Goal: Transaction & Acquisition: Purchase product/service

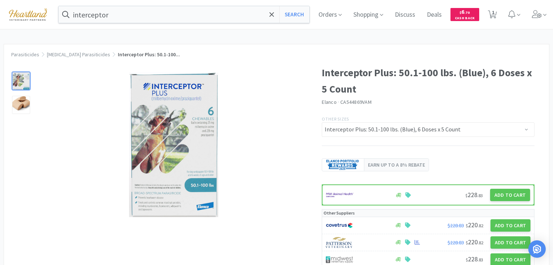
select select "155731"
click at [173, 15] on input "interceptor" at bounding box center [184, 14] width 251 height 17
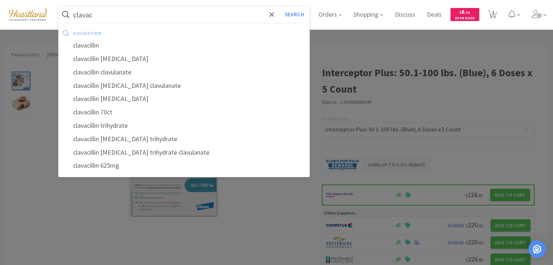
click at [79, 43] on div "clavacillin" at bounding box center [184, 45] width 251 height 13
type input "clavacillin"
select select "5"
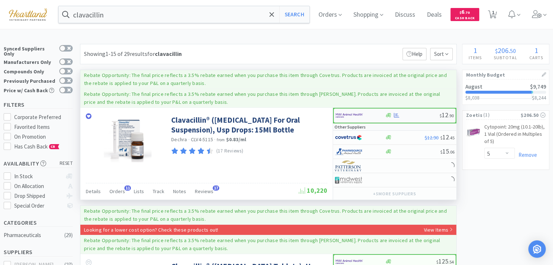
click at [359, 113] on img at bounding box center [349, 115] width 27 height 11
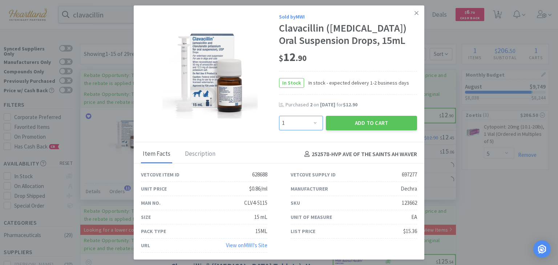
drag, startPoint x: 314, startPoint y: 134, endPoint x: 313, endPoint y: 130, distance: 4.6
click at [314, 130] on select "Enter Quantity 1 2 3 4 5 6 7 8 9 10 11 12 13 14 15 16 17 18 19 20 Enter Quantity" at bounding box center [301, 123] width 44 height 15
select select "4"
click at [279, 128] on select "Enter Quantity 1 2 3 4 5 6 7 8 9 10 11 12 13 14 15 16 17 18 19 20 Enter Quantity" at bounding box center [301, 123] width 44 height 15
click at [371, 130] on button "Add to Cart" at bounding box center [371, 123] width 91 height 15
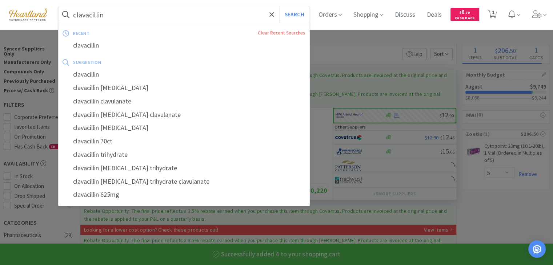
click at [175, 15] on input "clavacillin" at bounding box center [184, 14] width 251 height 17
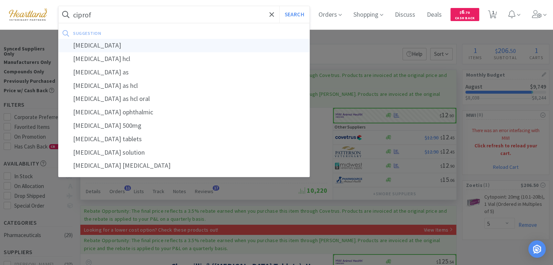
click at [155, 41] on div "ciprofloxacin" at bounding box center [184, 45] width 251 height 13
type input "ciprofloxacin"
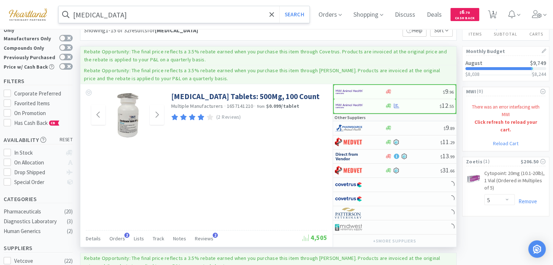
scroll to position [36, 0]
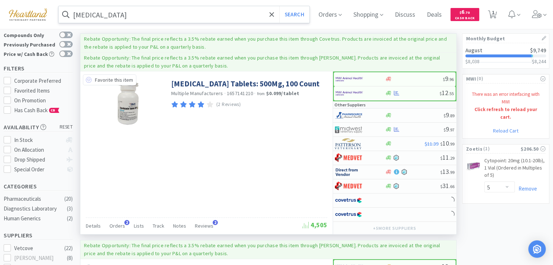
click at [90, 80] on icon at bounding box center [89, 80] width 6 height 6
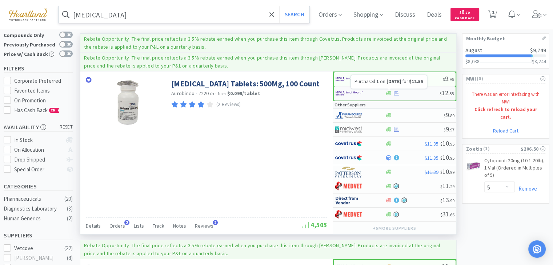
click at [396, 92] on icon at bounding box center [396, 93] width 5 height 5
select select "1"
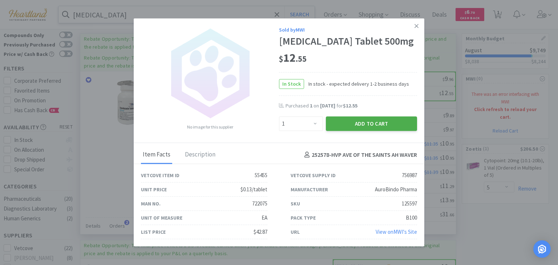
click at [370, 123] on button "Add to Cart" at bounding box center [371, 124] width 91 height 15
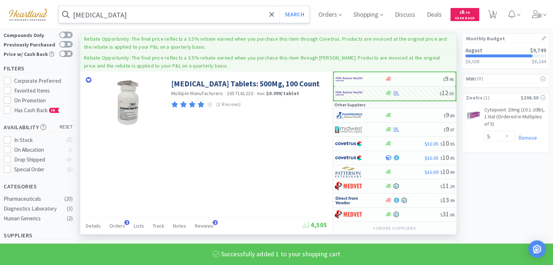
select select "1"
select select "4"
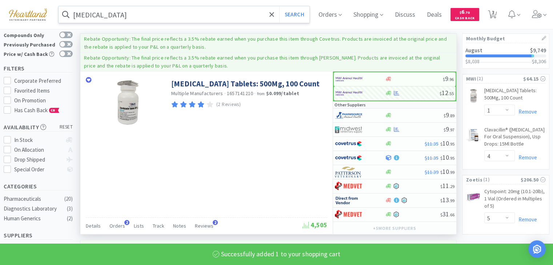
click at [149, 16] on input "ciprofloxacin" at bounding box center [184, 14] width 251 height 17
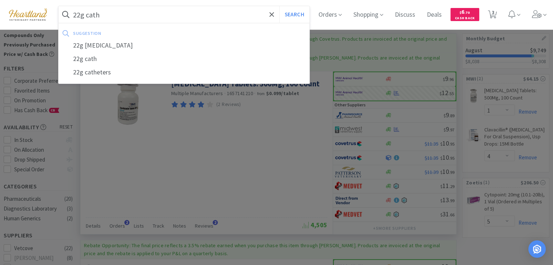
type input "22g cath"
click at [279, 6] on button "Search" at bounding box center [294, 14] width 30 height 17
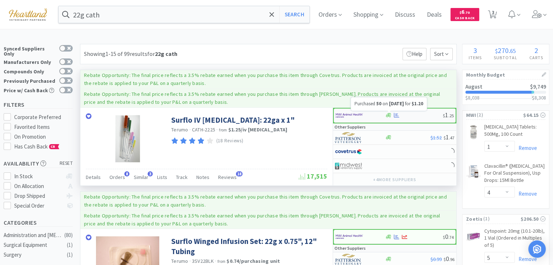
click at [394, 116] on icon at bounding box center [396, 115] width 5 height 5
select select "50"
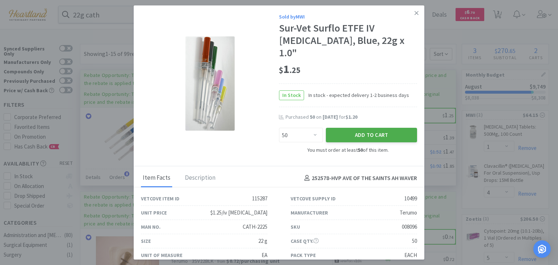
click at [367, 128] on button "Add to Cart" at bounding box center [371, 135] width 91 height 15
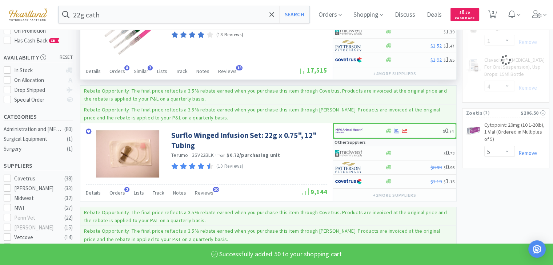
scroll to position [145, 0]
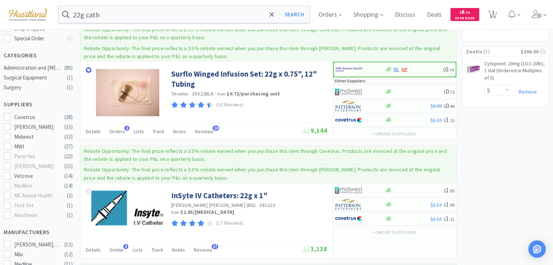
select select "50"
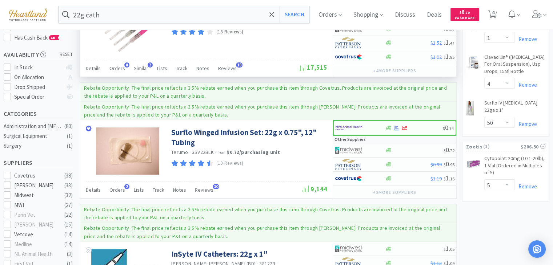
scroll to position [0, 0]
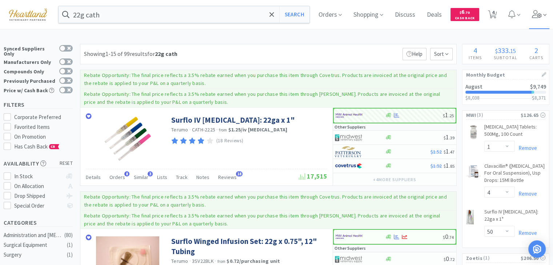
click at [541, 20] on span at bounding box center [539, 14] width 21 height 29
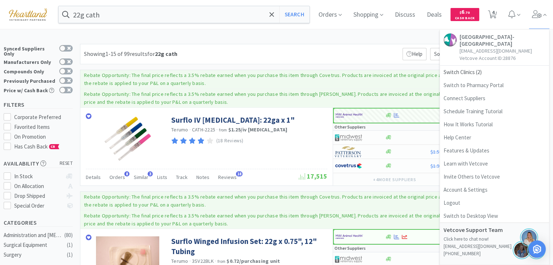
click at [471, 65] on link "Ave of the Saints Animal Hospital- Waverly bgravdal@heartlandvetpartners.com Ve…" at bounding box center [494, 48] width 109 height 36
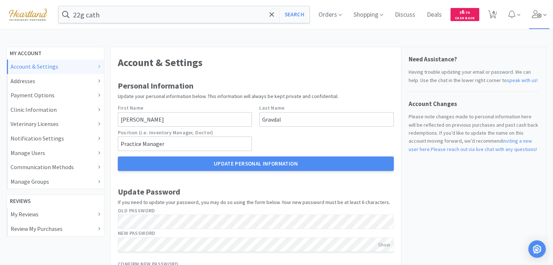
click at [536, 16] on icon at bounding box center [537, 14] width 10 height 8
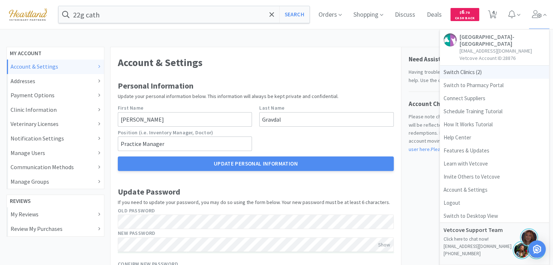
click at [464, 71] on span "Switch Clinics ( 2 )" at bounding box center [494, 72] width 109 height 13
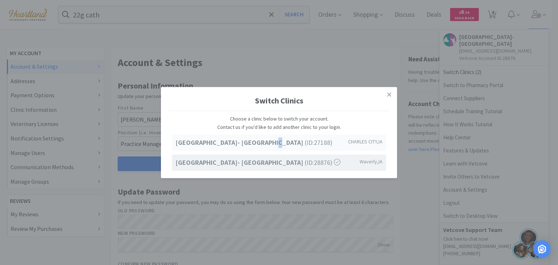
click at [262, 146] on strong "Ave of the Saints Animal Hospital- Charles City" at bounding box center [240, 142] width 129 height 8
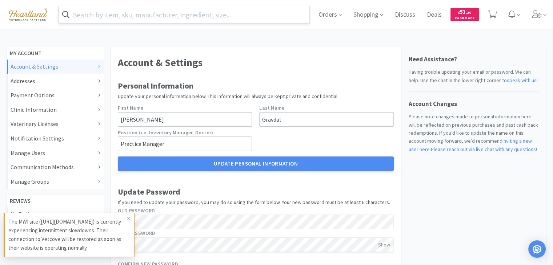
click at [156, 12] on input "text" at bounding box center [184, 14] width 251 height 17
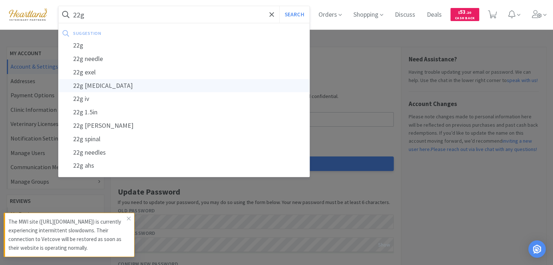
click at [155, 84] on div "22g [MEDICAL_DATA]" at bounding box center [184, 85] width 251 height 13
type input "22g [MEDICAL_DATA]"
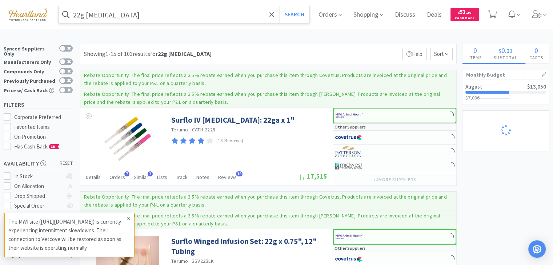
click at [130, 218] on icon at bounding box center [129, 219] width 4 height 6
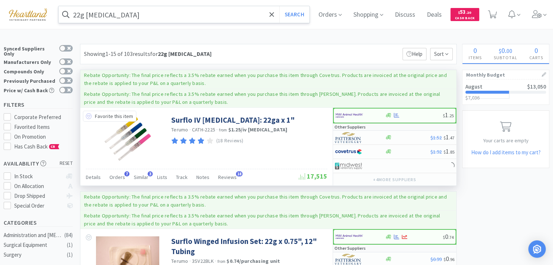
click at [90, 116] on icon at bounding box center [89, 116] width 6 height 6
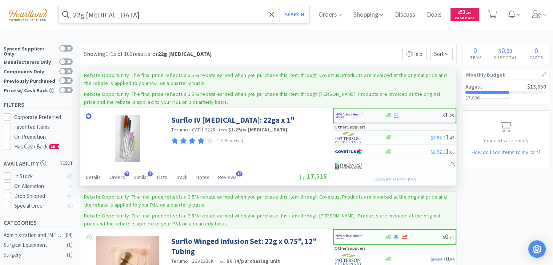
click at [348, 113] on img at bounding box center [349, 115] width 27 height 11
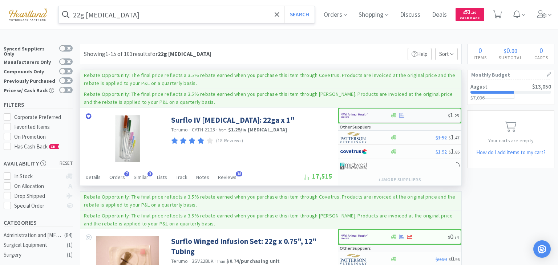
select select "50"
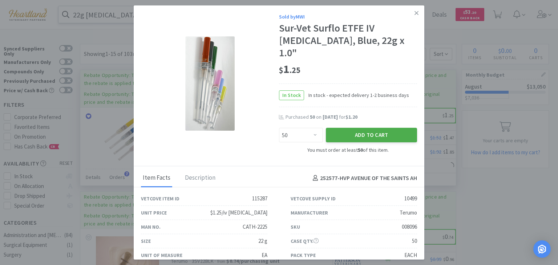
click at [360, 128] on button "Add to Cart" at bounding box center [371, 135] width 91 height 15
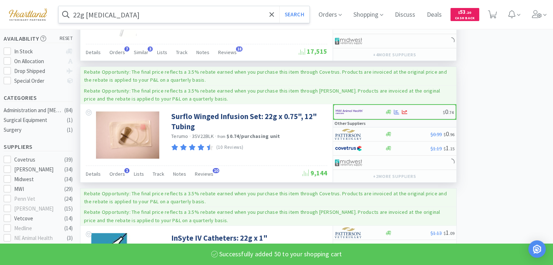
select select "50"
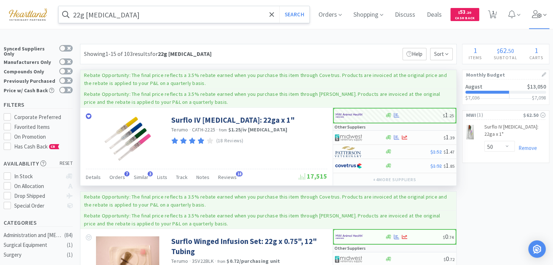
click at [541, 15] on icon at bounding box center [537, 14] width 10 height 8
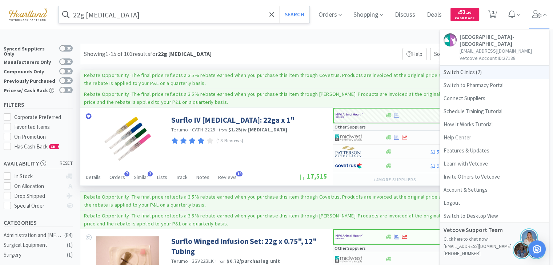
click at [467, 73] on span "Switch Clinics ( 2 )" at bounding box center [494, 72] width 109 height 13
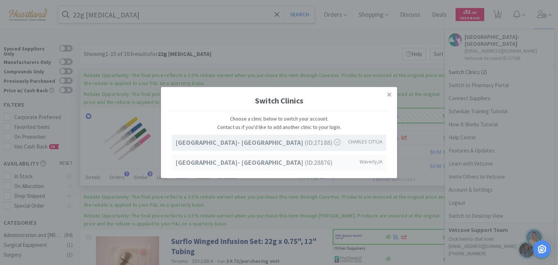
click at [273, 162] on strong "[GEOGRAPHIC_DATA]- [GEOGRAPHIC_DATA]" at bounding box center [240, 162] width 129 height 8
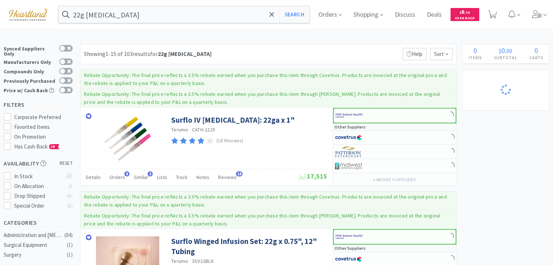
select select "1"
select select "4"
select select "50"
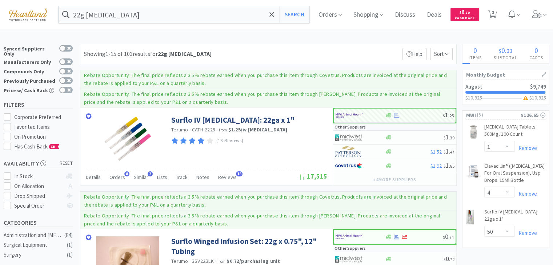
select select "5"
click at [172, 15] on input "22g [MEDICAL_DATA]" at bounding box center [184, 14] width 251 height 17
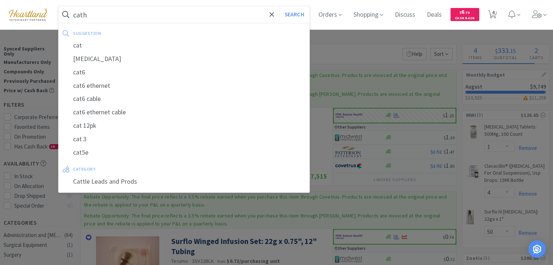
type input "cath"
click at [279, 6] on button "Search" at bounding box center [294, 14] width 30 height 17
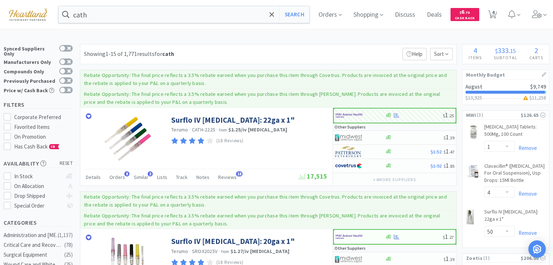
click at [497, 13] on icon at bounding box center [492, 15] width 9 height 8
select select "5"
select select "1"
select select "4"
select select "50"
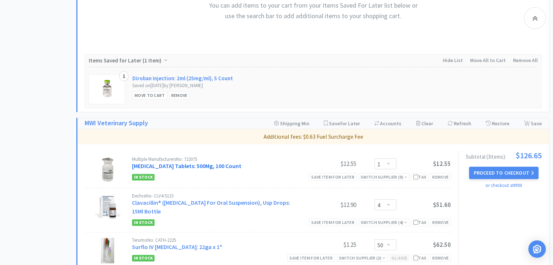
scroll to position [659, 0]
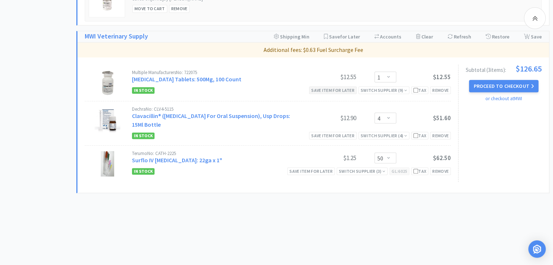
click at [328, 87] on div "Save item for later" at bounding box center [333, 91] width 48 height 8
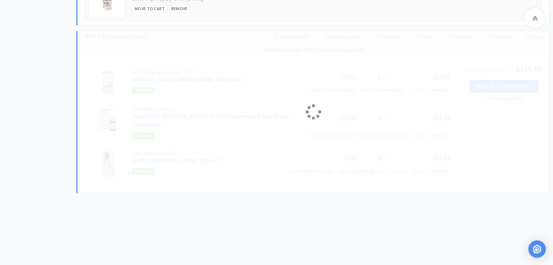
select select "4"
select select "50"
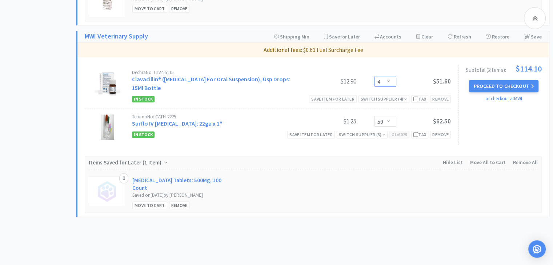
click at [385, 80] on select "Enter Quantity 1 2 3 4 5 6 7 8 9 10 11 12 13 14 15 16 17 18 19 20 Enter Quantity" at bounding box center [385, 81] width 22 height 11
click at [374, 76] on select "Enter Quantity 1 2 3 4 5 6 7 8 9 10 11 12 13 14 15 16 17 18 19 20 Enter Quantity" at bounding box center [385, 81] width 22 height 11
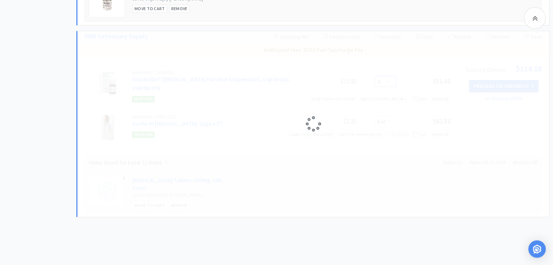
select select "3"
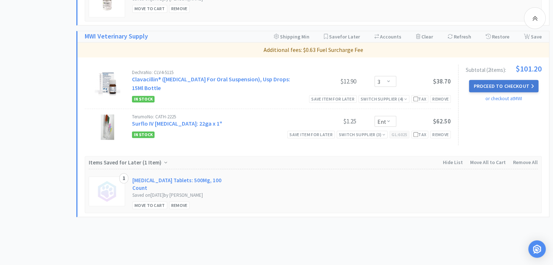
click at [506, 85] on button "Proceed to Checkout" at bounding box center [503, 86] width 69 height 12
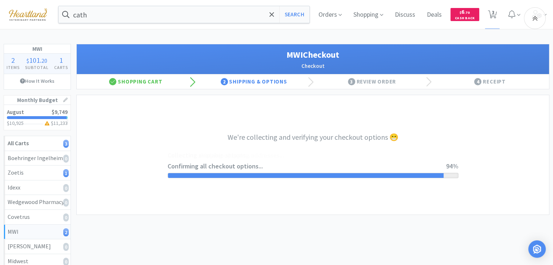
select select "STD_"
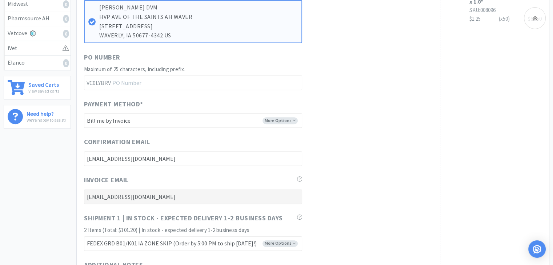
scroll to position [364, 0]
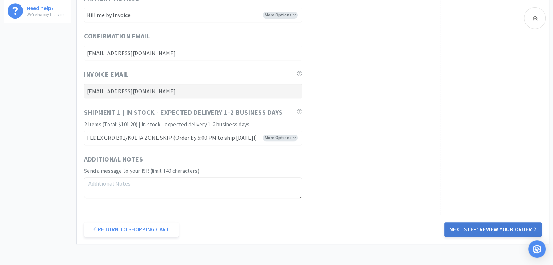
click at [463, 228] on button "Next Step: Review Your Order" at bounding box center [492, 229] width 97 height 15
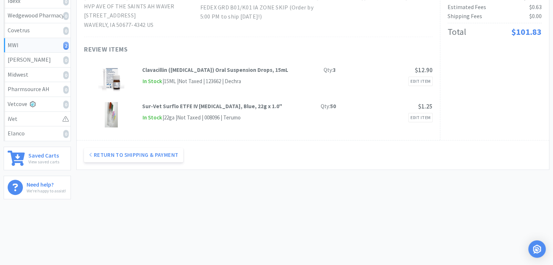
scroll to position [0, 0]
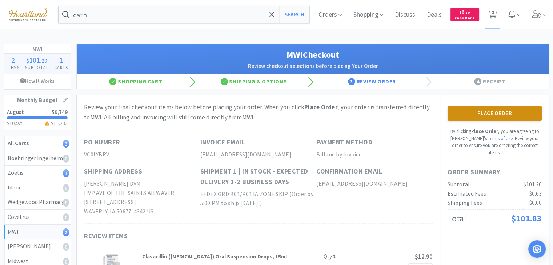
click at [523, 118] on button "Place Order" at bounding box center [494, 113] width 94 height 15
